Goal: Task Accomplishment & Management: Use online tool/utility

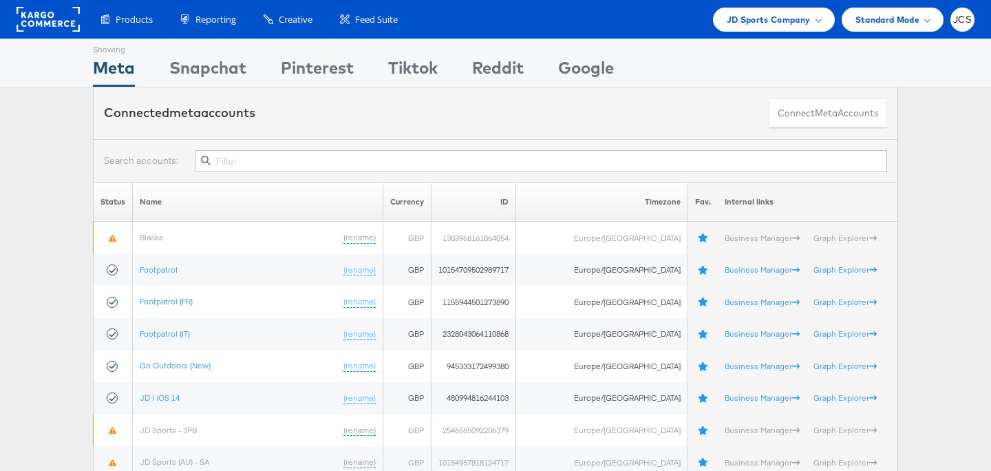
click at [63, 25] on rect at bounding box center [48, 19] width 63 height 25
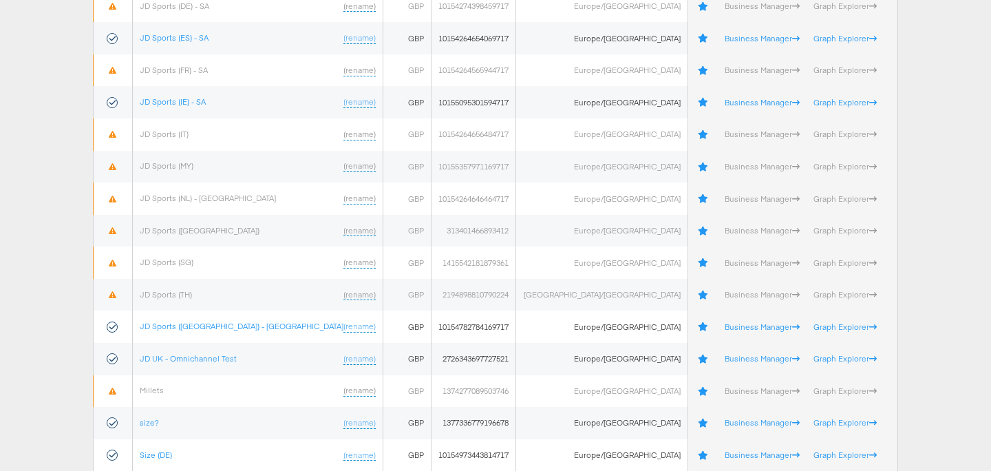
scroll to position [502, 0]
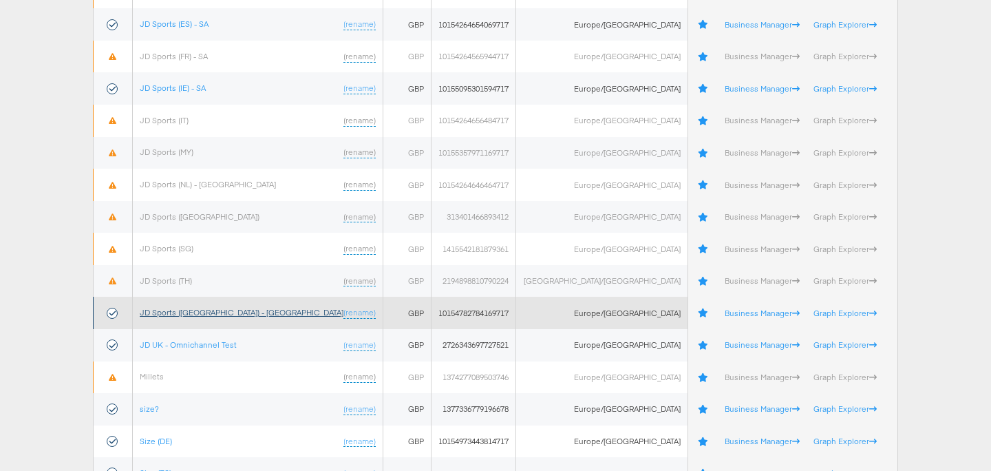
click at [186, 310] on link "JD Sports (UK) - SA" at bounding box center [242, 312] width 204 height 10
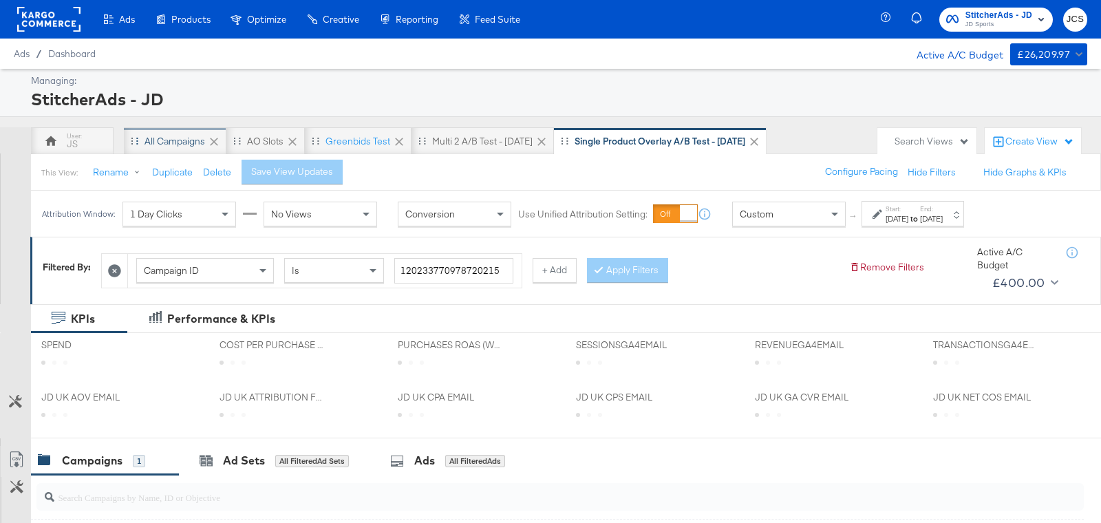
click at [192, 135] on div "All Campaigns" at bounding box center [175, 141] width 61 height 13
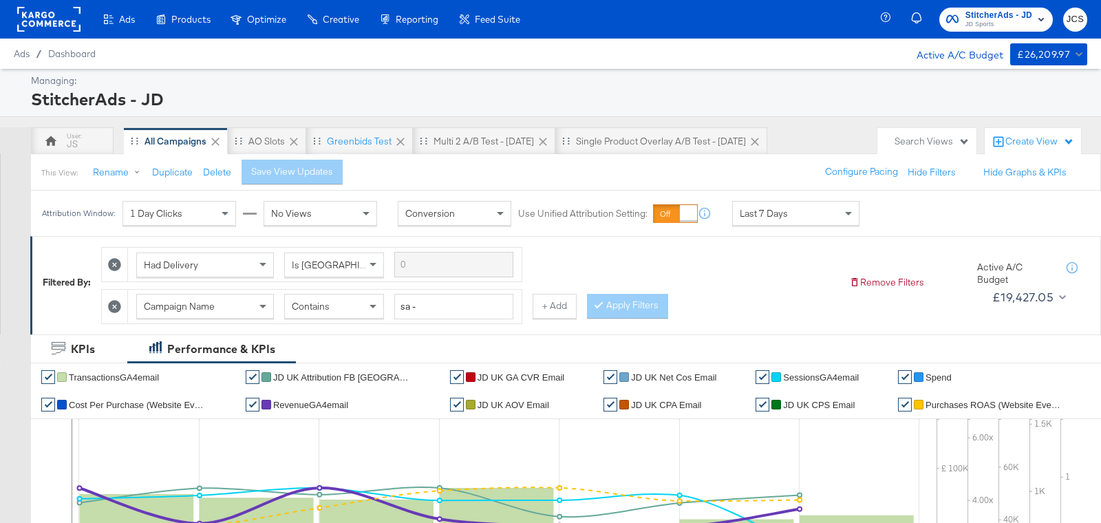
click at [394, 97] on div "StitcherAds - JD" at bounding box center [557, 98] width 1053 height 23
click at [55, 17] on rect at bounding box center [48, 19] width 63 height 25
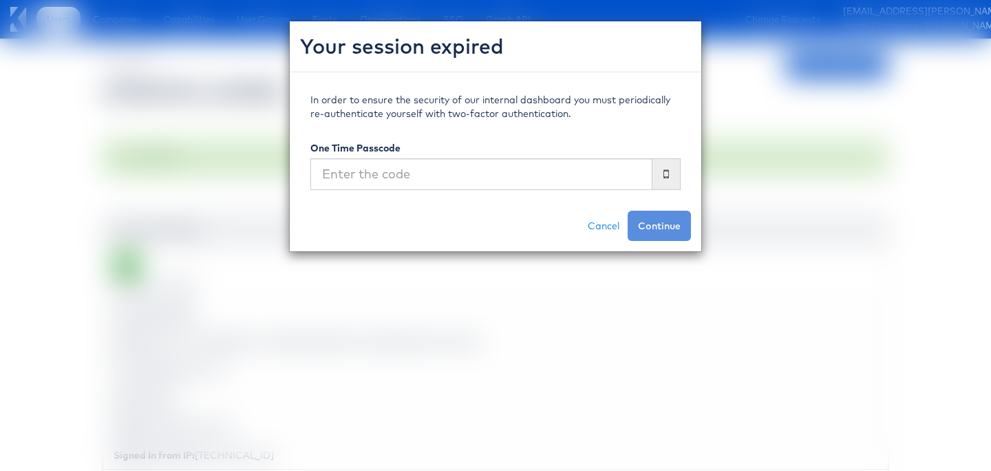
scroll to position [1223, 0]
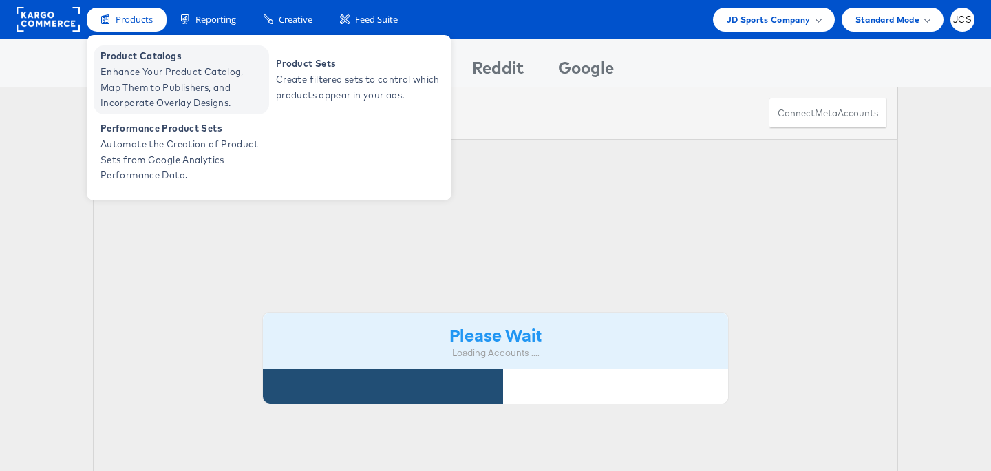
click at [109, 79] on span "Enhance Your Product Catalog, Map Them to Publishers, and Incorporate Overlay D…" at bounding box center [182, 87] width 165 height 47
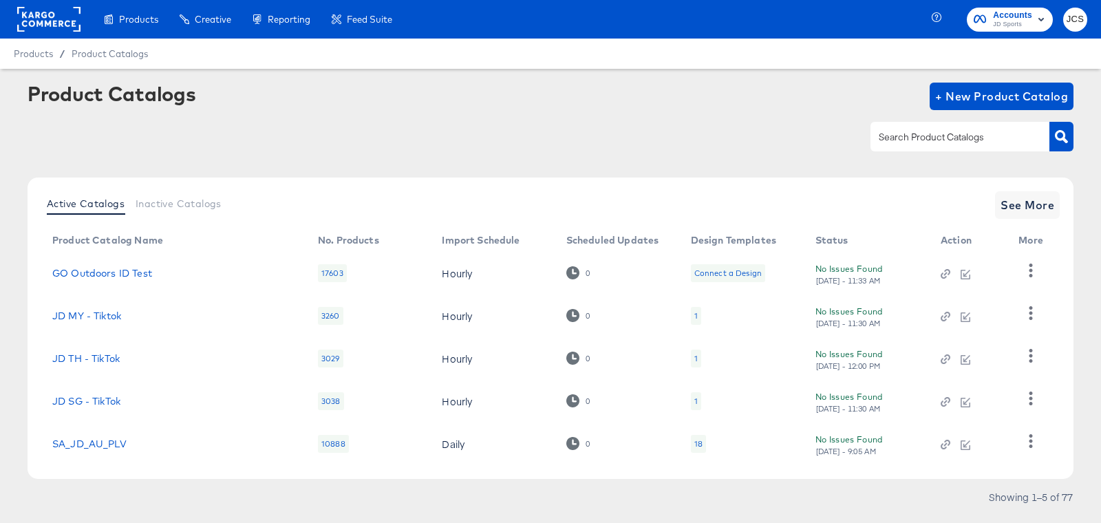
click at [997, 138] on input "text" at bounding box center [949, 137] width 147 height 16
type input "main"
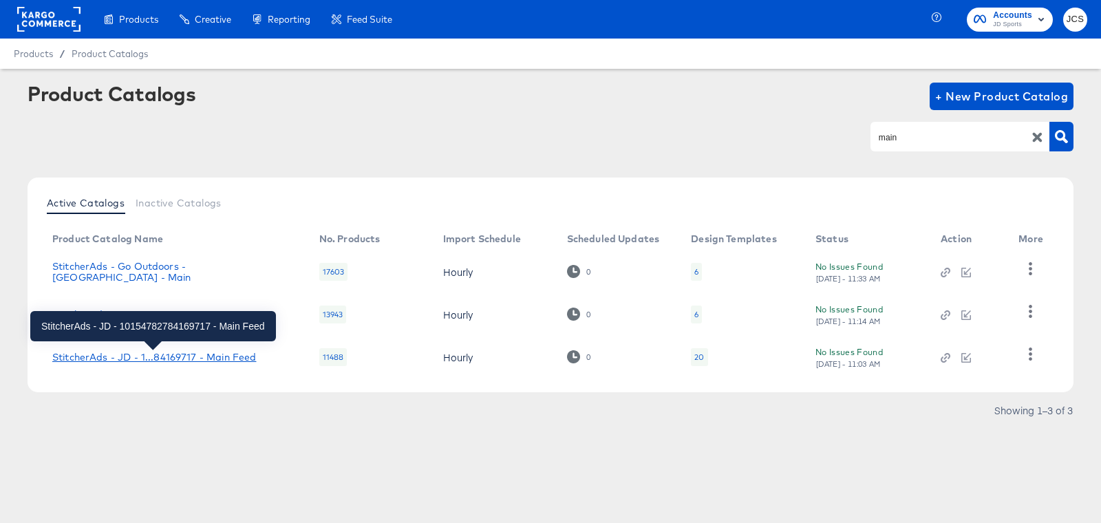
click at [231, 354] on div "StitcherAds - JD - 1...84169717 - Main Feed" at bounding box center [154, 357] width 204 height 11
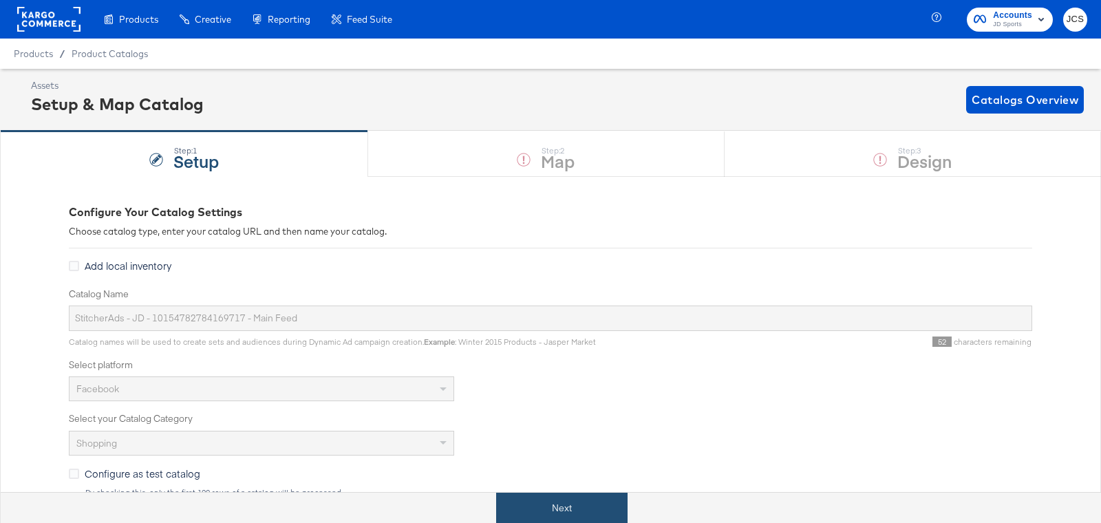
click at [558, 509] on button "Next" at bounding box center [561, 508] width 131 height 31
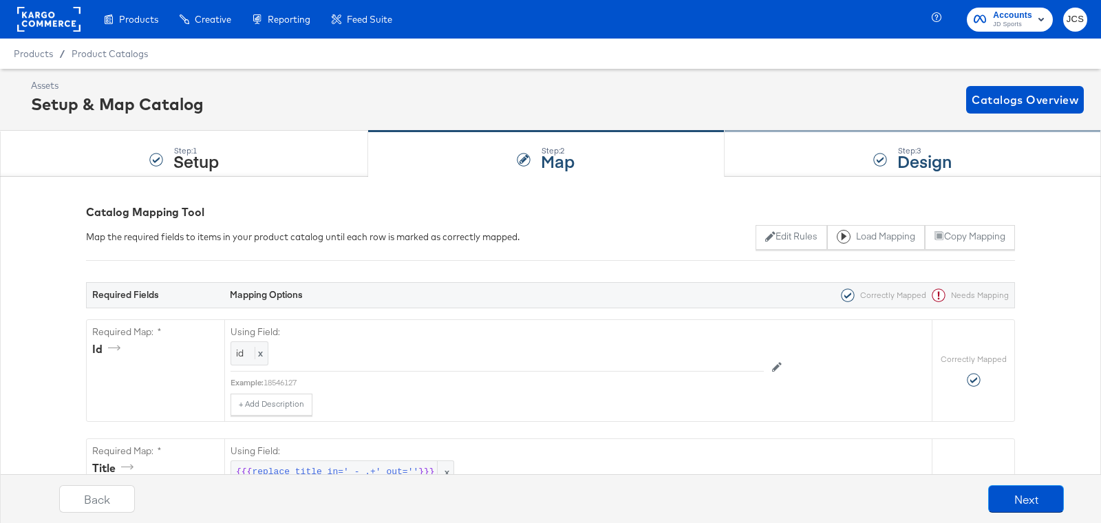
click at [815, 161] on div "Step: 3 Design" at bounding box center [913, 153] width 376 height 45
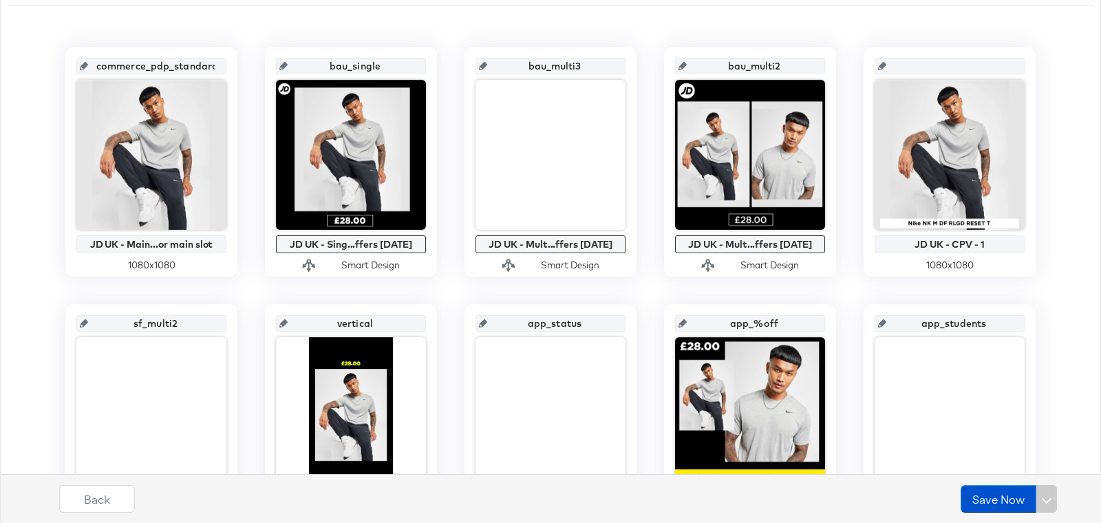
scroll to position [287, 0]
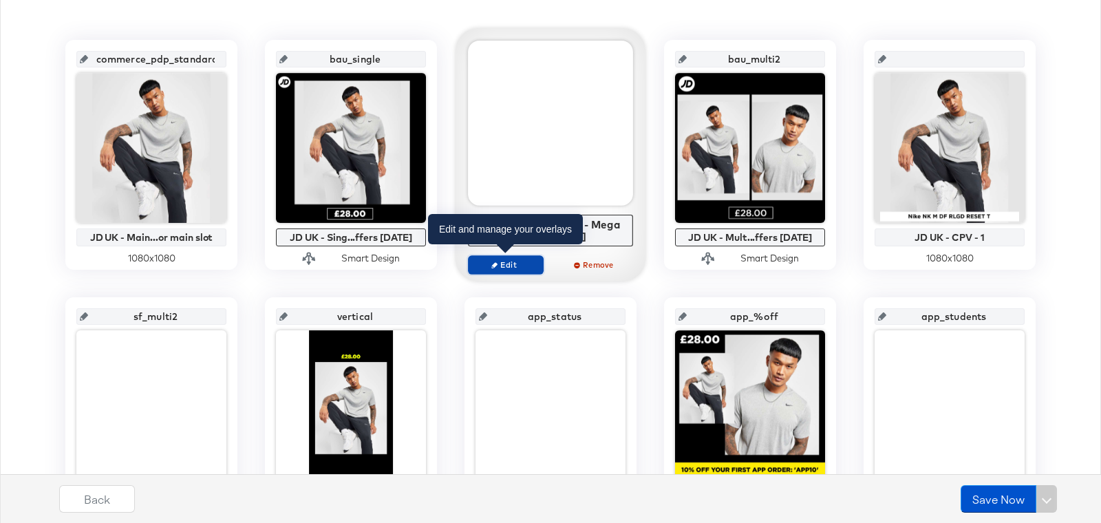
click at [494, 259] on span "Edit" at bounding box center [505, 264] width 63 height 10
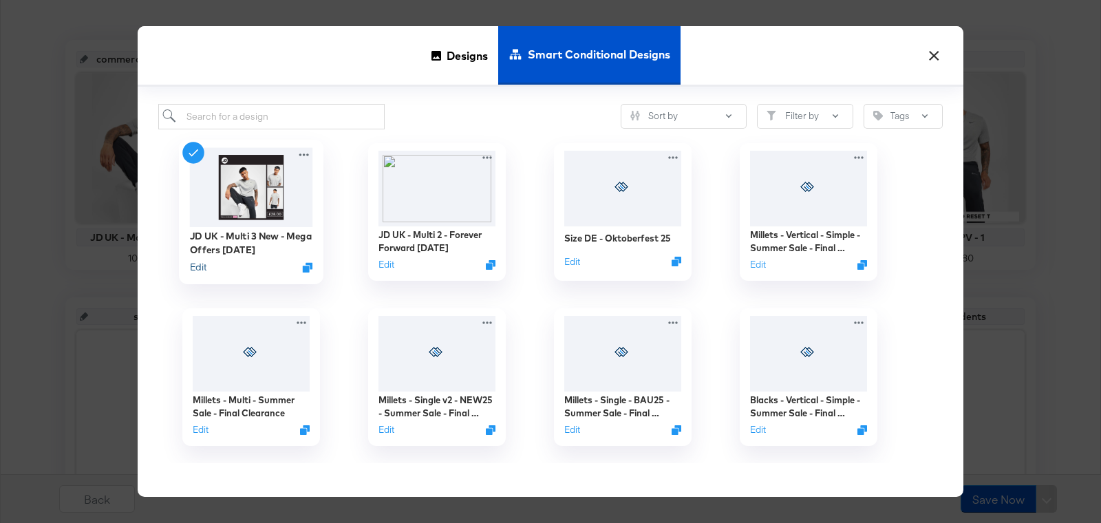
click at [202, 267] on button "Edit" at bounding box center [198, 266] width 17 height 13
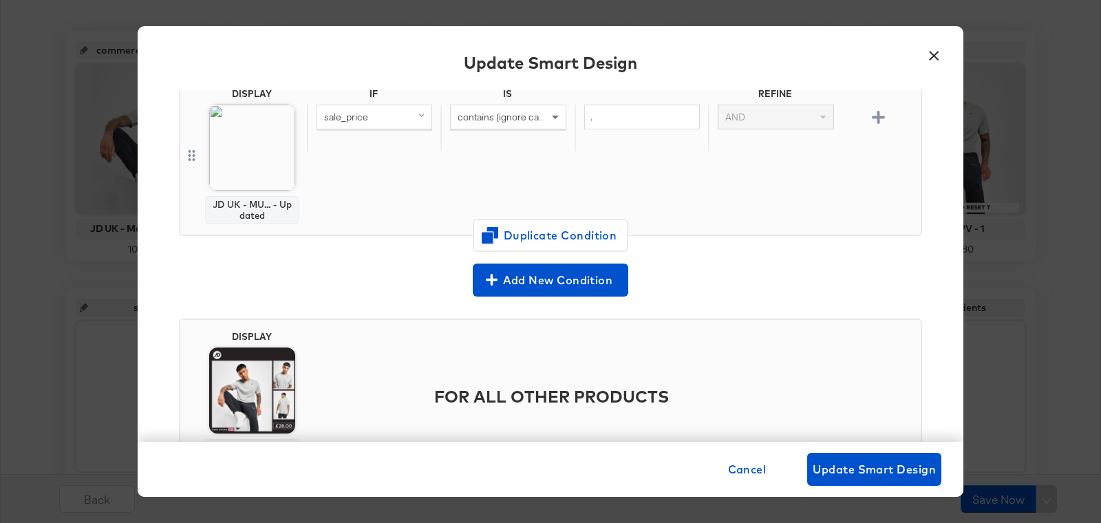
scroll to position [121, 0]
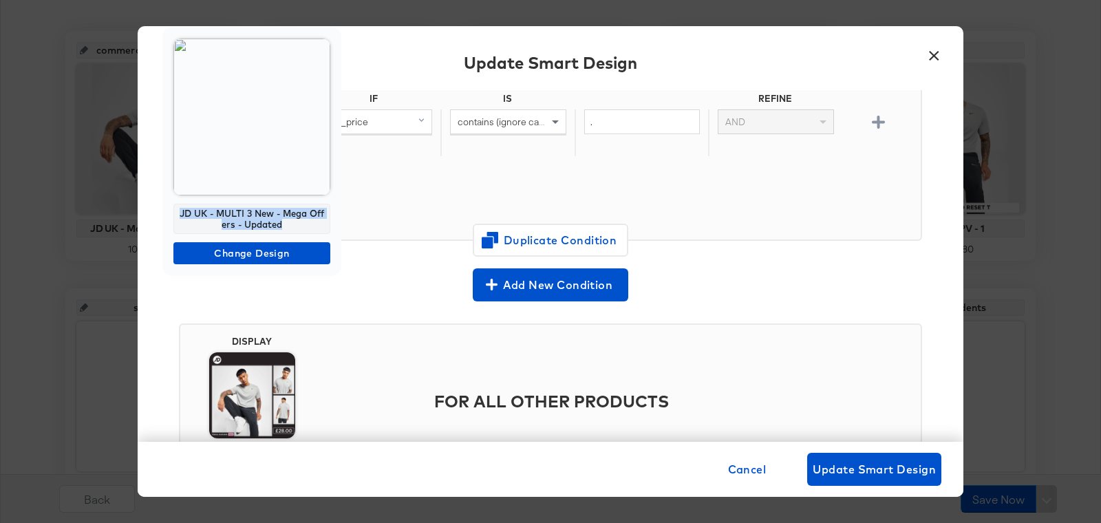
drag, startPoint x: 285, startPoint y: 224, endPoint x: 172, endPoint y: 203, distance: 114.7
click at [172, 203] on div "JD UK - MULTI 3 New - Mega Offers - Updated Change Design" at bounding box center [251, 151] width 179 height 249
copy div "JD UK - MULTI 3 New - Mega Offers - Updated"
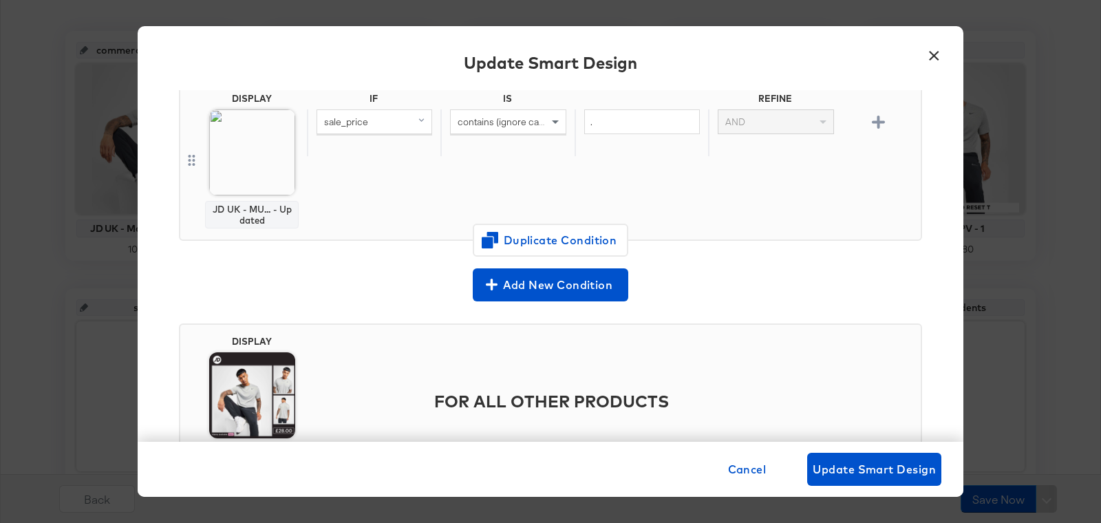
click at [935, 60] on button "×" at bounding box center [933, 52] width 25 height 25
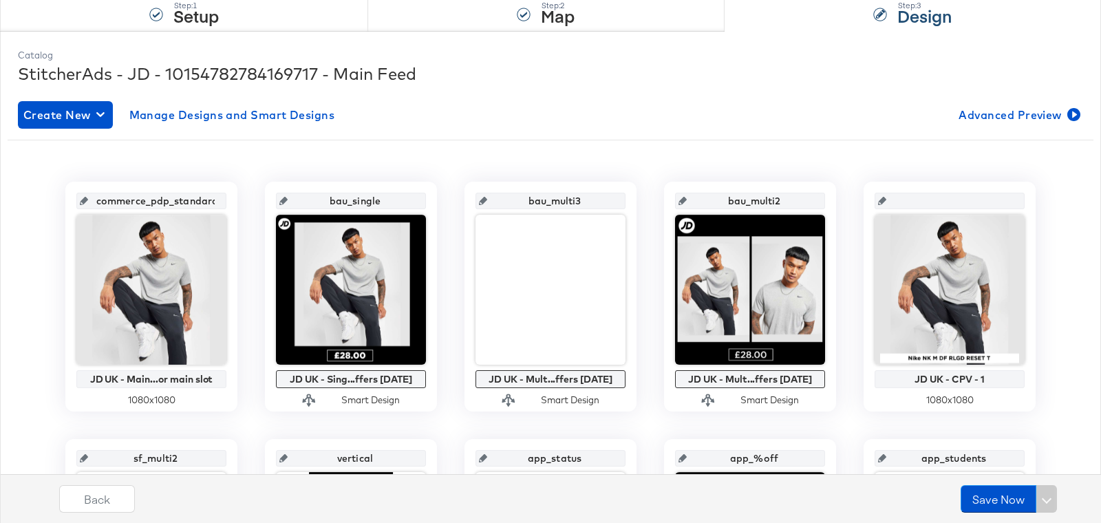
scroll to position [119, 0]
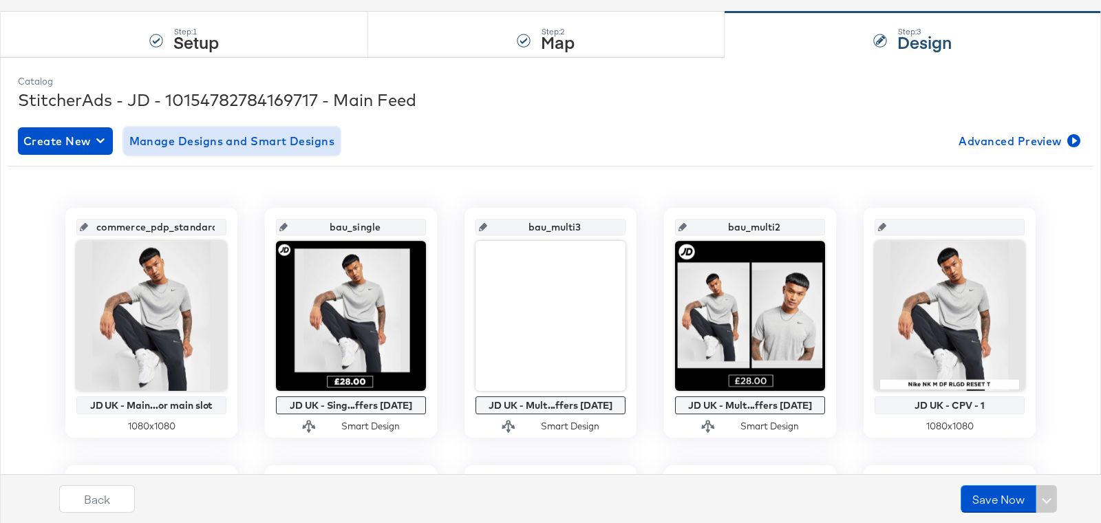
click at [264, 144] on span "Manage Designs and Smart Designs" at bounding box center [232, 140] width 206 height 19
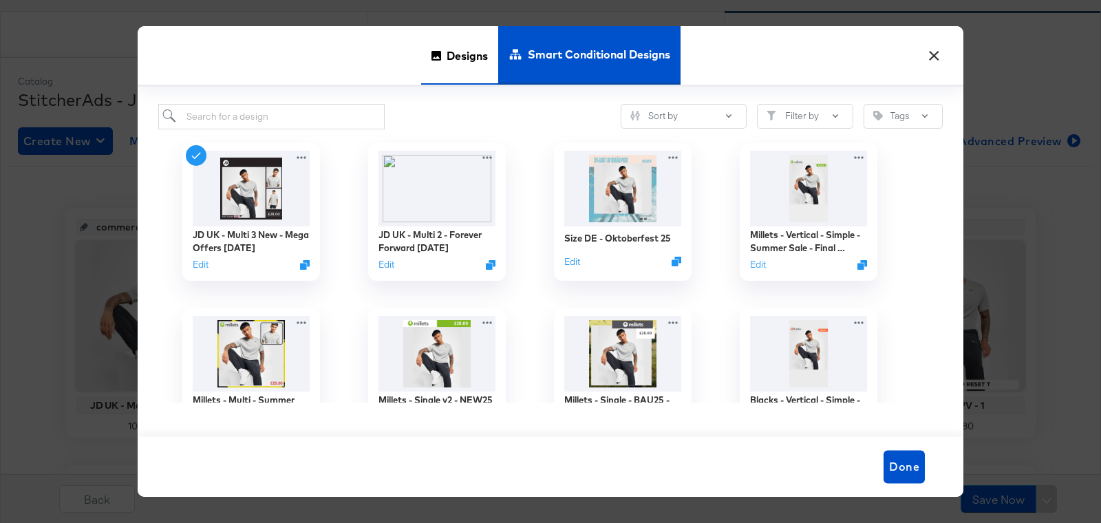
click at [447, 62] on span "Designs" at bounding box center [467, 55] width 41 height 61
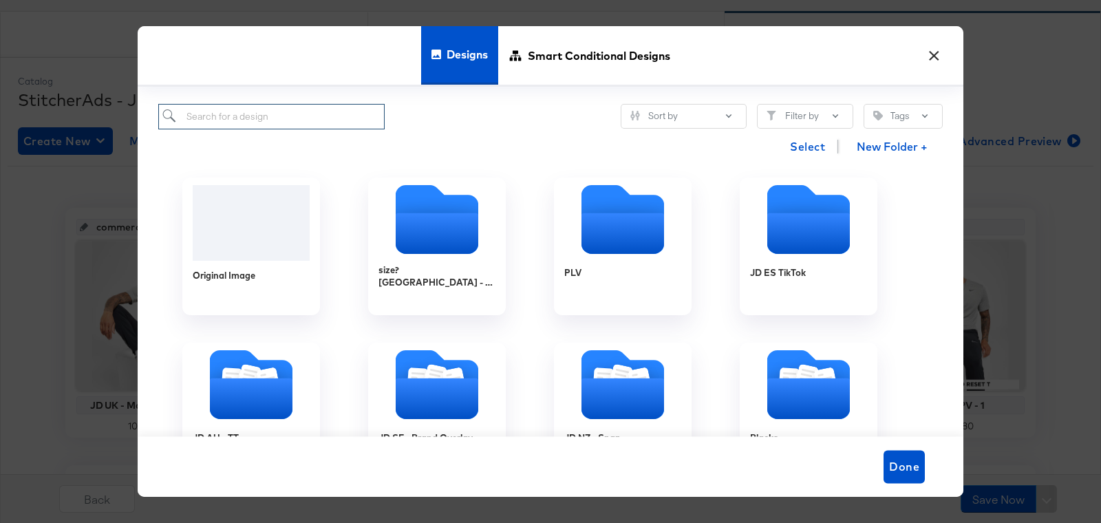
click at [291, 115] on input "search" at bounding box center [271, 116] width 226 height 25
paste input "JD UK - MULTI 3 New - Mega Offers - Updated"
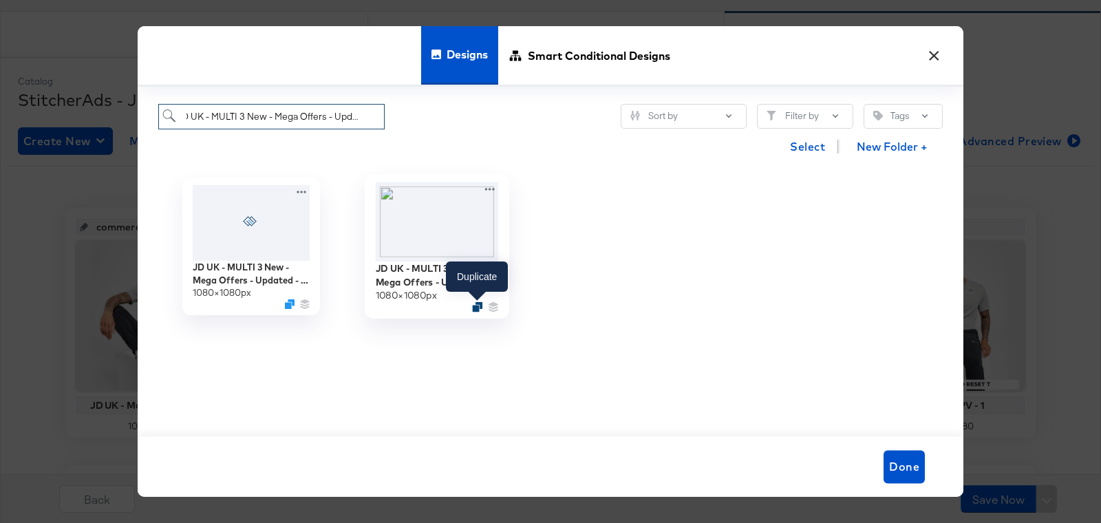
type input "JD UK - MULTI 3 New - Mega Offers - Updated"
click at [480, 307] on icon "Duplicate" at bounding box center [477, 307] width 10 height 10
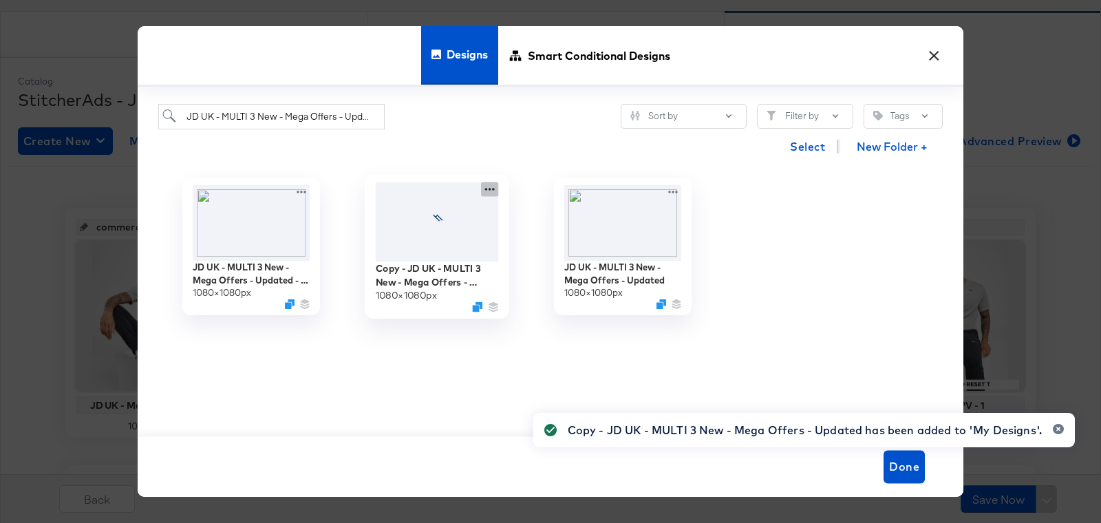
click at [486, 183] on icon at bounding box center [489, 189] width 17 height 14
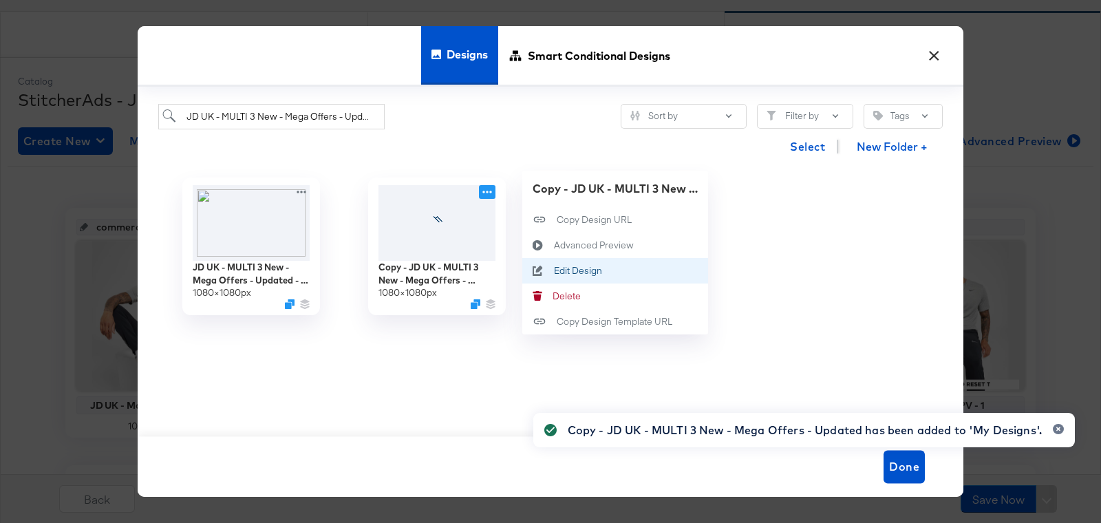
click at [553, 270] on div "Edit Design Edit Design" at bounding box center [538, 270] width 32 height 25
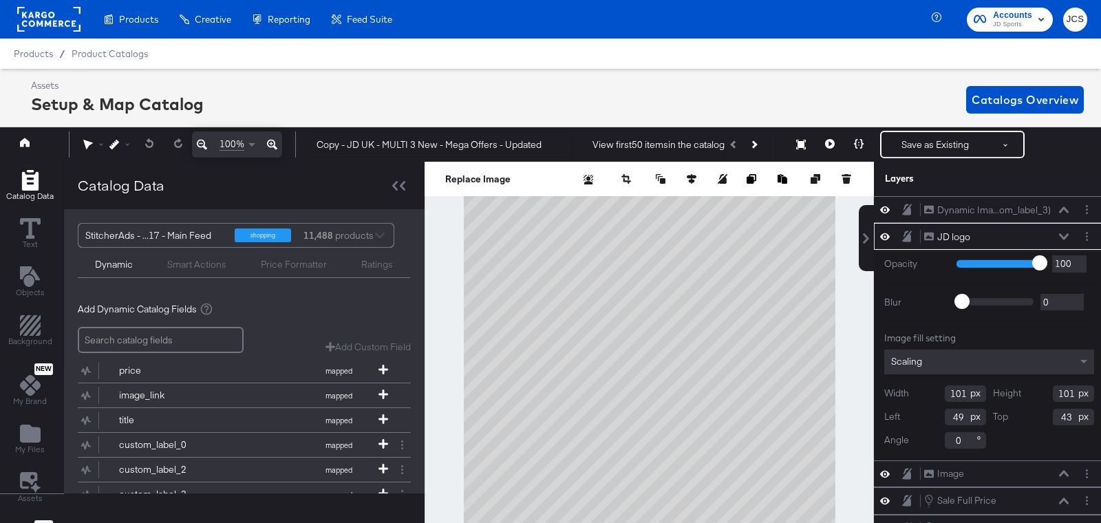
scroll to position [0, 3]
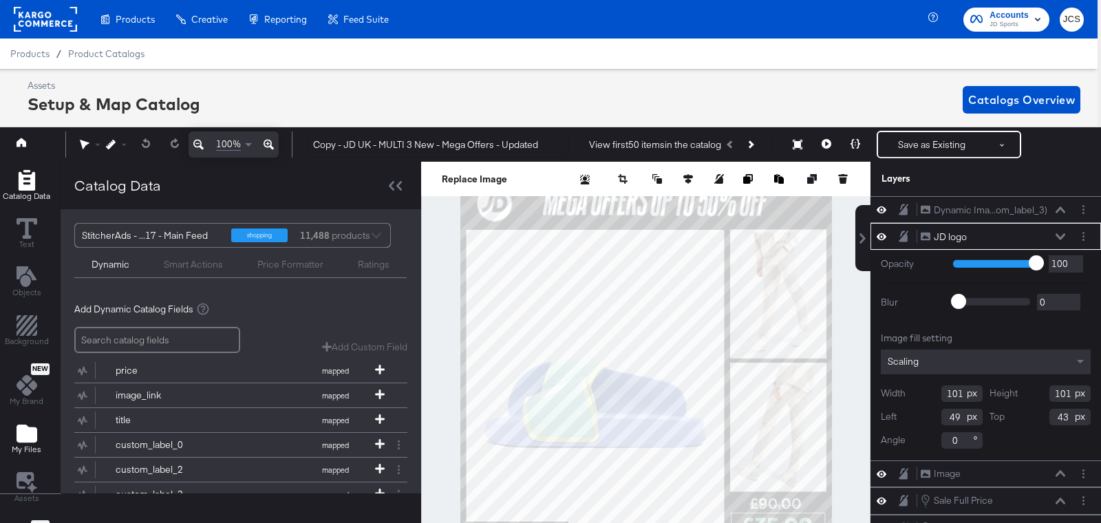
click at [21, 423] on icon "Add Files" at bounding box center [27, 433] width 21 height 21
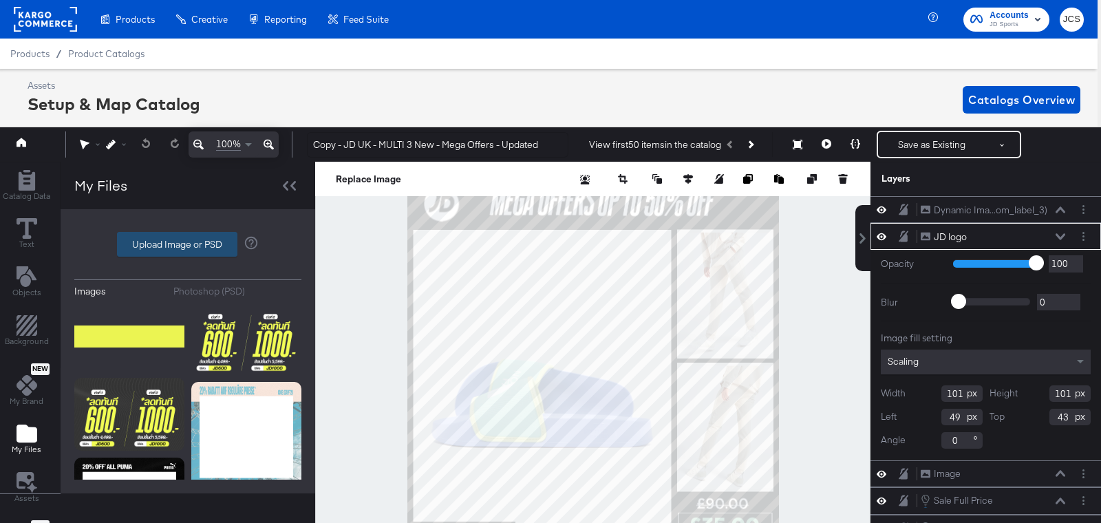
click at [184, 242] on label "Upload Image or PSD" at bounding box center [177, 244] width 119 height 23
click at [188, 244] on input "Upload Image or PSD" at bounding box center [188, 244] width 0 height 0
type input "C:\fakepath\JD Three Images Option.psd"
